Goal: Check status: Check status

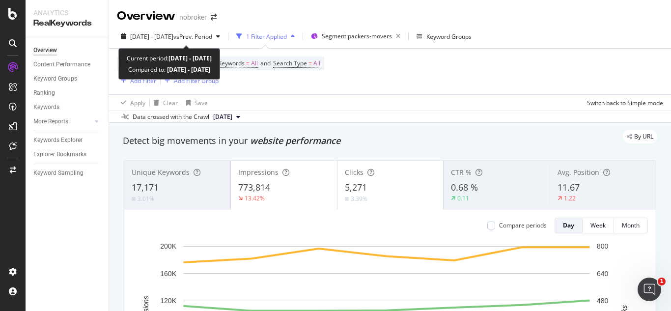
click at [173, 33] on span "[DATE] - [DATE]" at bounding box center [151, 36] width 43 height 8
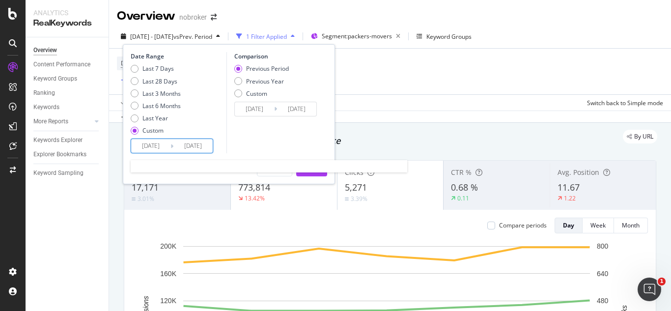
click at [164, 146] on input "[DATE]" at bounding box center [150, 146] width 39 height 14
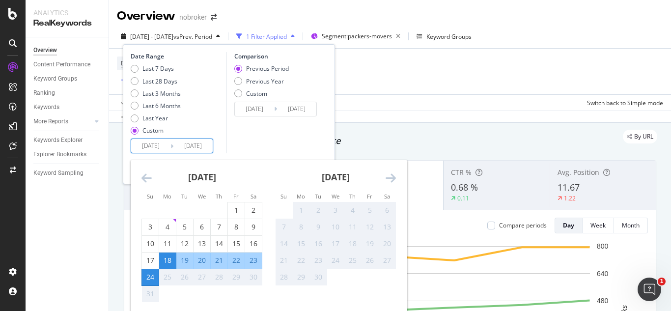
click at [149, 171] on div "[DATE]" at bounding box center [202, 181] width 121 height 42
click at [148, 183] on icon "Move backward to switch to the previous month." at bounding box center [147, 178] width 10 height 12
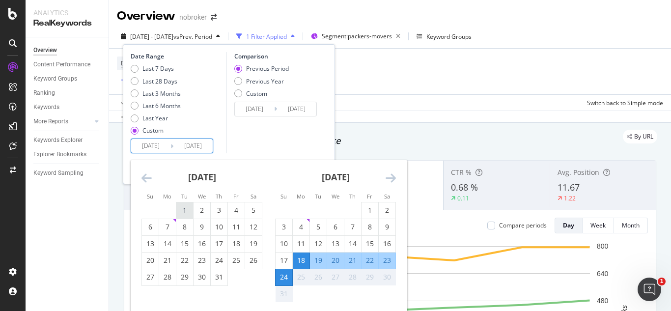
click at [184, 207] on div "1" at bounding box center [184, 210] width 17 height 10
type input "[DATE]"
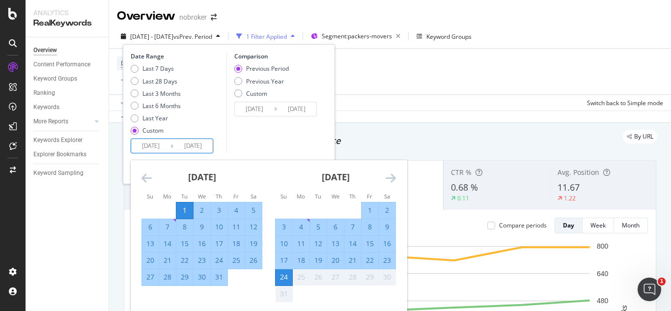
click at [219, 276] on div "31" at bounding box center [219, 277] width 17 height 10
type input "[DATE]"
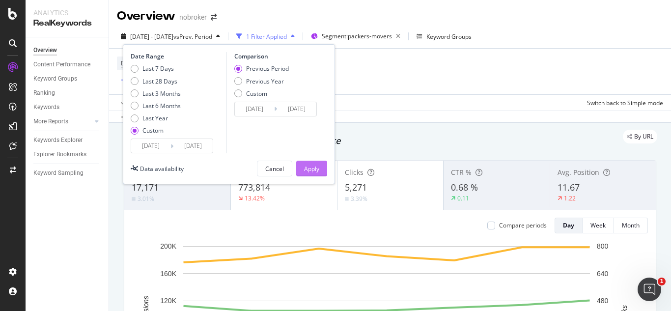
click at [304, 166] on div "Apply" at bounding box center [311, 169] width 15 height 8
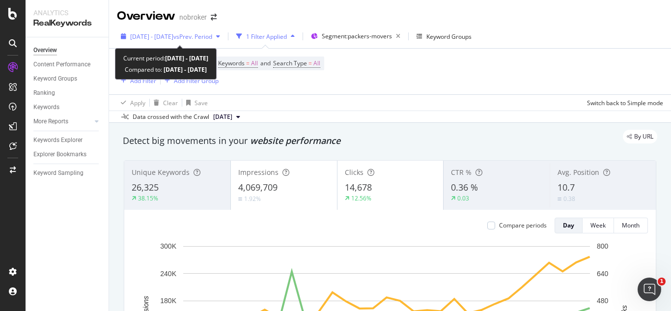
click at [224, 36] on div "button" at bounding box center [218, 36] width 12 height 6
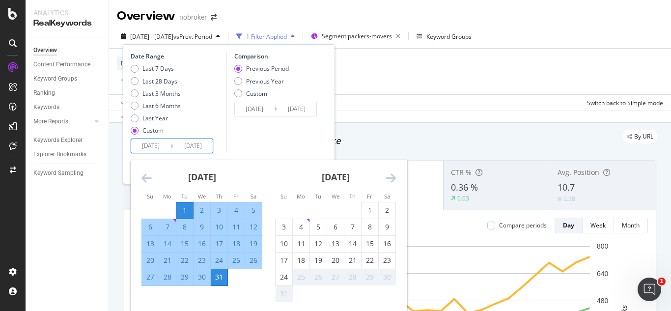
click at [165, 148] on input "[DATE]" at bounding box center [150, 146] width 39 height 14
click at [368, 213] on div "1" at bounding box center [370, 210] width 17 height 10
type input "[DATE]"
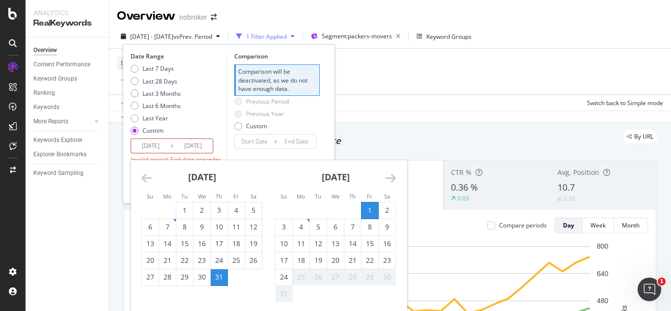
click at [412, 86] on div "Device = All and Country = All and Keywords = All and Search Type = All Add Fil…" at bounding box center [390, 72] width 546 height 46
